Goal: Task Accomplishment & Management: Use online tool/utility

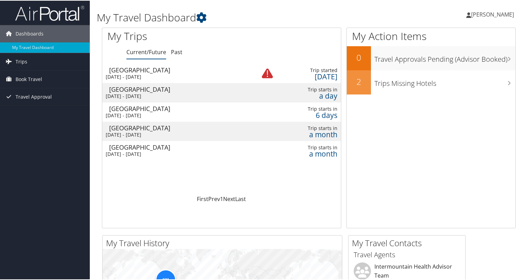
click at [126, 124] on div "San Diego" at bounding box center [179, 127] width 141 height 6
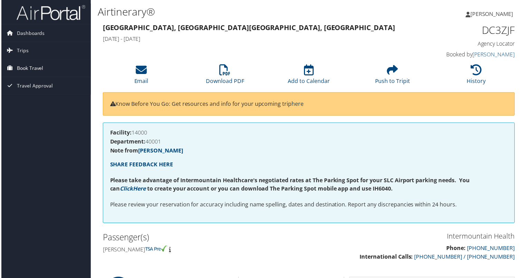
click at [33, 67] on span "Book Travel" at bounding box center [29, 68] width 27 height 17
click at [27, 48] on link "Trips" at bounding box center [45, 50] width 90 height 17
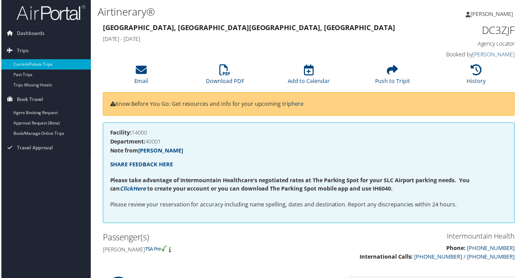
click at [25, 66] on link "Current/Future Trips" at bounding box center [45, 64] width 90 height 10
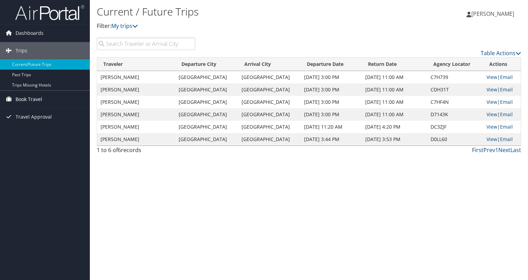
click at [32, 99] on span "Book Travel" at bounding box center [29, 99] width 27 height 17
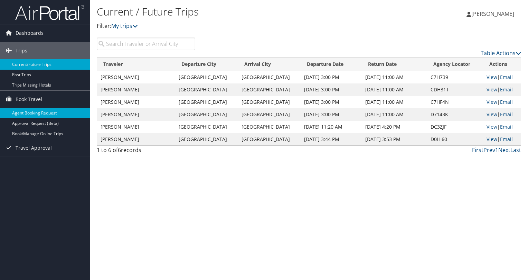
click at [30, 111] on link "Agent Booking Request" at bounding box center [45, 113] width 90 height 10
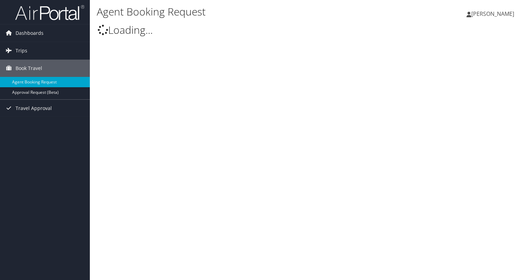
select select "[EMAIL_ADDRESS][DOMAIN_NAME]"
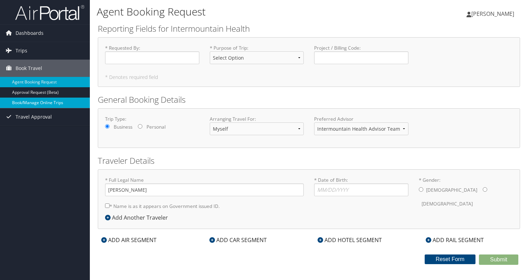
click at [35, 100] on link "Book/Manage Online Trips" at bounding box center [45, 103] width 90 height 10
